Goal: Task Accomplishment & Management: Complete application form

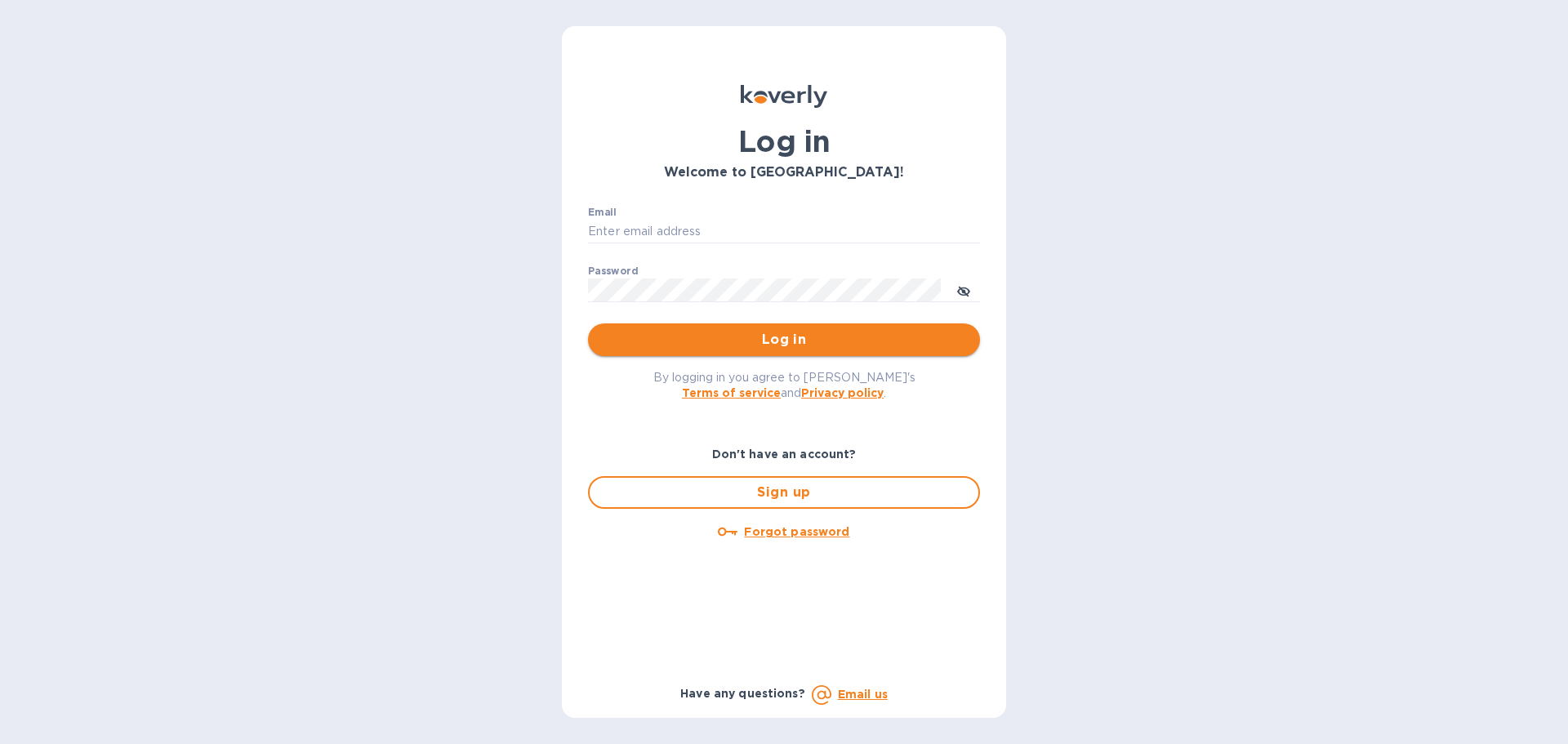
type input "[EMAIL_ADDRESS][DOMAIN_NAME]"
click at [790, 330] on span "Log in" at bounding box center [784, 339] width 366 height 20
